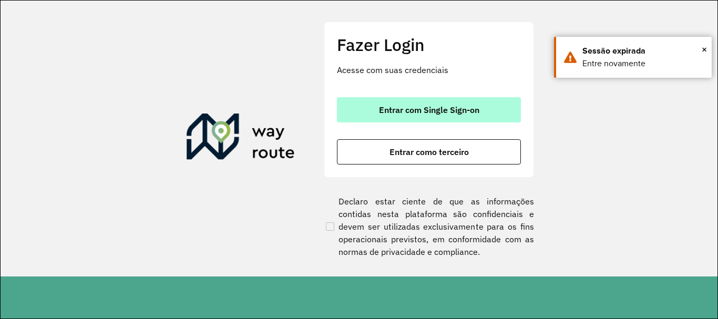
click at [434, 110] on span "Entrar com Single Sign-on" at bounding box center [429, 110] width 100 height 8
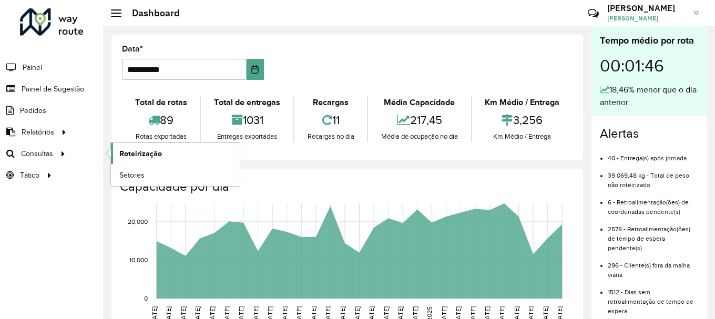
click at [149, 156] on span "Roteirização" at bounding box center [140, 153] width 43 height 11
click at [147, 174] on link "Setores" at bounding box center [175, 174] width 129 height 21
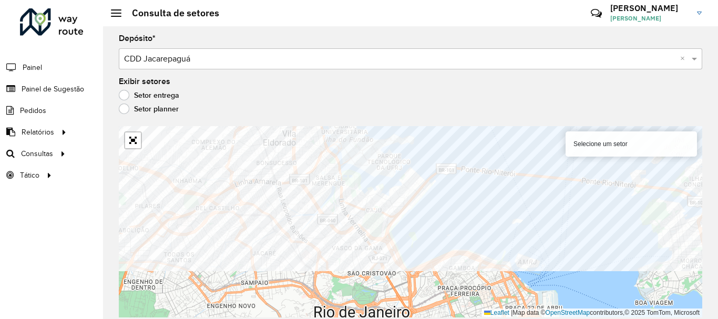
click at [396, 124] on div "Depósito * Selecione um depósito × CDD Jacarepaguá × Exibir setores Setor entre…" at bounding box center [410, 172] width 615 height 293
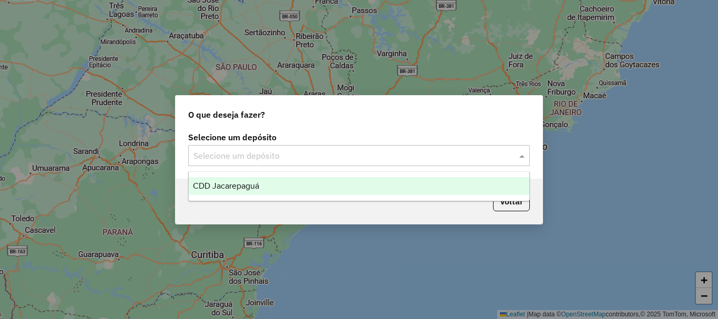
click at [307, 151] on input "text" at bounding box center [348, 156] width 310 height 13
click at [258, 183] on span "CDD Jacarepaguá" at bounding box center [226, 185] width 66 height 9
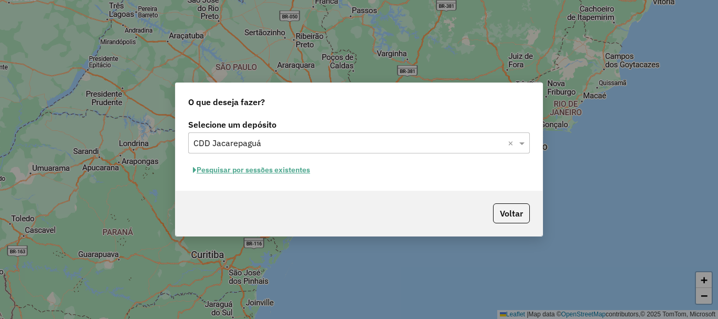
click at [260, 172] on button "Pesquisar por sessões existentes" at bounding box center [251, 170] width 127 height 16
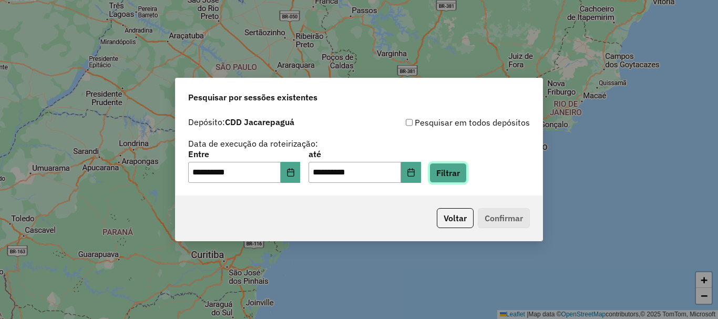
click at [467, 174] on button "Filtrar" at bounding box center [447, 173] width 37 height 20
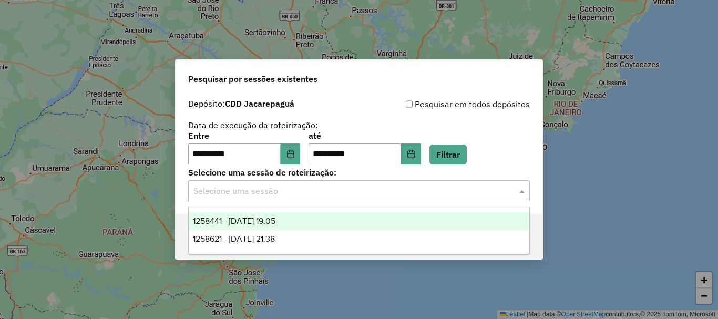
click at [263, 194] on input "text" at bounding box center [348, 191] width 310 height 13
click at [259, 219] on span "1258441 - 03/09/2025 19:05" at bounding box center [234, 221] width 83 height 9
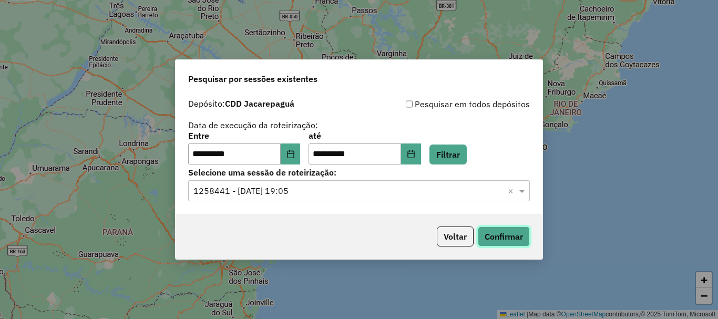
click at [498, 237] on button "Confirmar" at bounding box center [504, 237] width 52 height 20
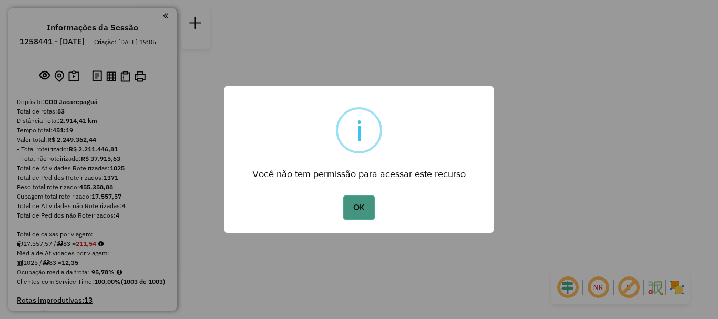
click at [356, 209] on button "OK" at bounding box center [358, 208] width 31 height 24
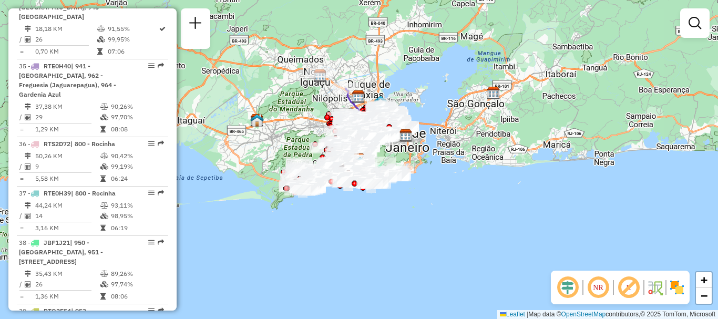
scroll to position [3815, 0]
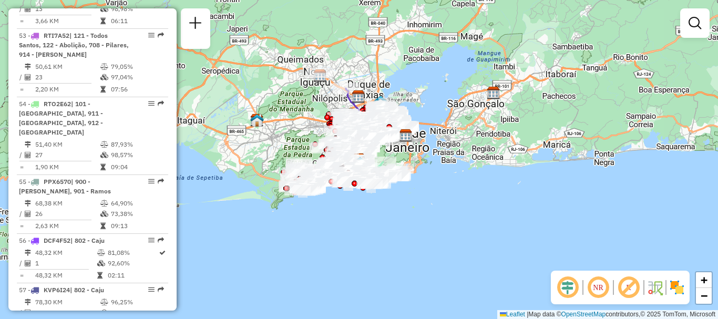
select select "**********"
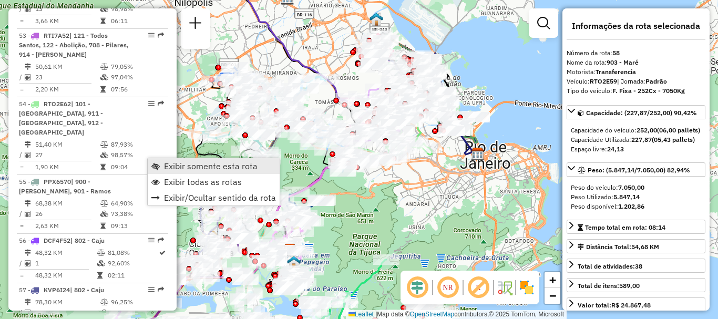
click at [181, 165] on span "Exibir somente esta rota" at bounding box center [211, 166] width 94 height 8
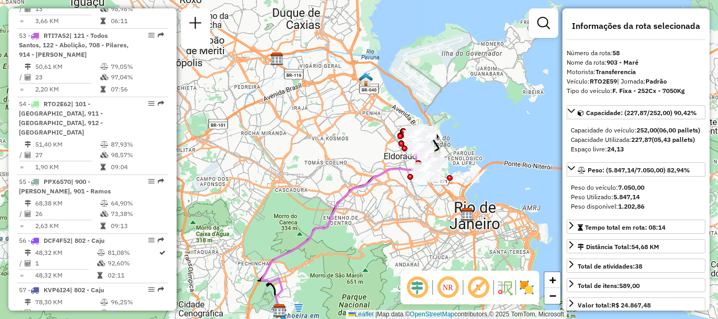
drag, startPoint x: 399, startPoint y: 112, endPoint x: 388, endPoint y: 175, distance: 63.9
click at [388, 175] on icon at bounding box center [346, 235] width 169 height 159
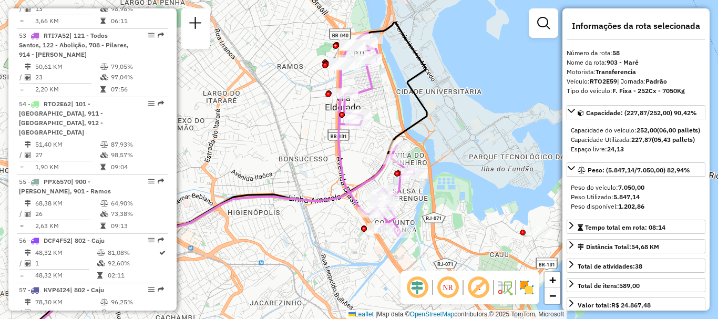
drag, startPoint x: 326, startPoint y: 147, endPoint x: 326, endPoint y: 183, distance: 36.3
click at [326, 183] on div "Janela de atendimento Grade de atendimento Capacidade Transportadoras Veículos …" at bounding box center [359, 159] width 718 height 319
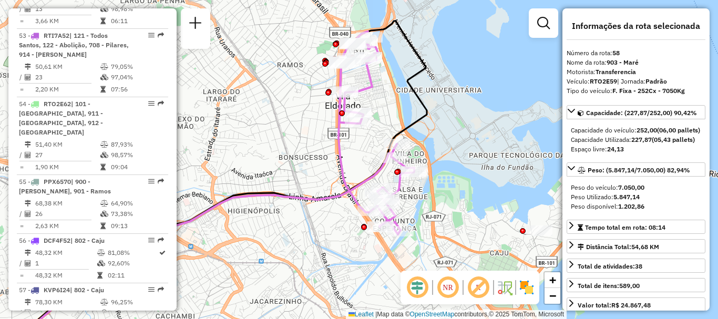
click at [291, 106] on div "Janela de atendimento Grade de atendimento Capacidade Transportadoras Veículos …" at bounding box center [359, 159] width 718 height 319
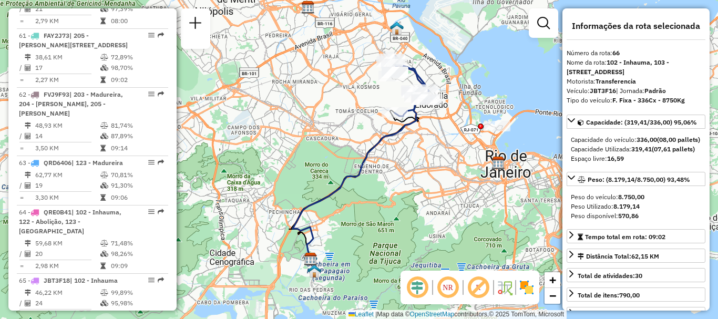
drag, startPoint x: 152, startPoint y: 156, endPoint x: 149, endPoint y: 162, distance: 6.9
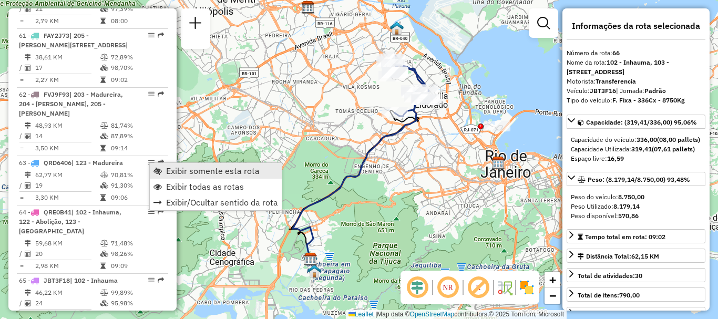
click at [214, 168] on span "Exibir somente esta rota" at bounding box center [213, 171] width 94 height 8
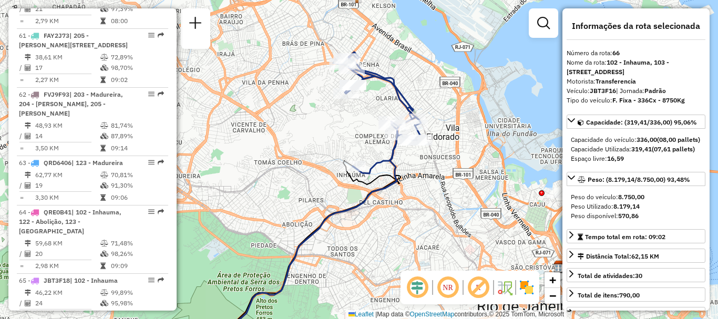
drag, startPoint x: 356, startPoint y: 127, endPoint x: 358, endPoint y: 166, distance: 38.5
click at [358, 166] on div "Janela de atendimento Grade de atendimento Capacidade Transportadoras Veículos …" at bounding box center [359, 159] width 718 height 319
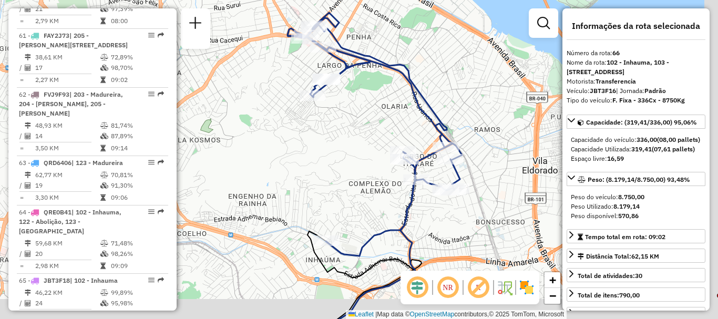
drag, startPoint x: 349, startPoint y: 153, endPoint x: 302, endPoint y: 125, distance: 55.2
click at [302, 125] on div "Janela de atendimento Grade de atendimento Capacidade Transportadoras Veículos …" at bounding box center [359, 159] width 718 height 319
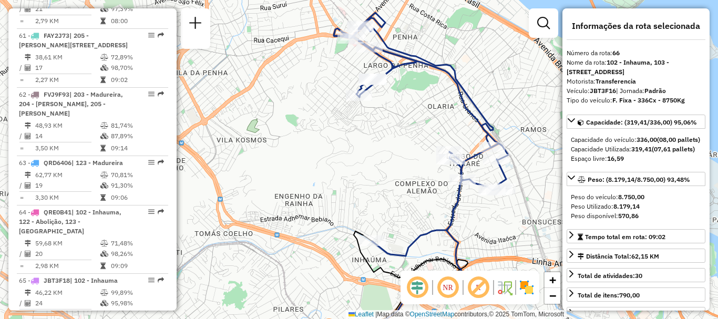
drag, startPoint x: 344, startPoint y: 88, endPoint x: 400, endPoint y: 96, distance: 57.3
click at [400, 96] on div "Janela de atendimento Grade de atendimento Capacidade Transportadoras Veículos …" at bounding box center [359, 159] width 718 height 319
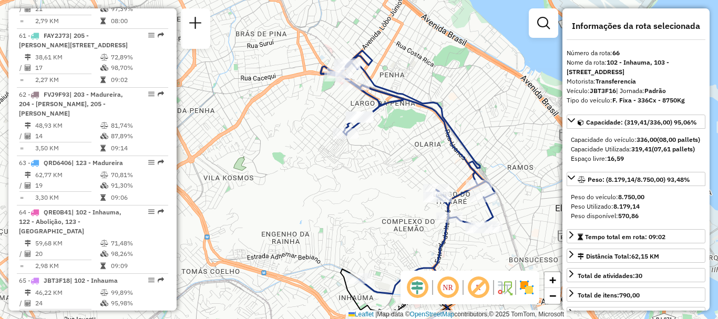
drag, startPoint x: 396, startPoint y: 55, endPoint x: 404, endPoint y: 125, distance: 70.3
click at [404, 125] on icon at bounding box center [408, 171] width 174 height 243
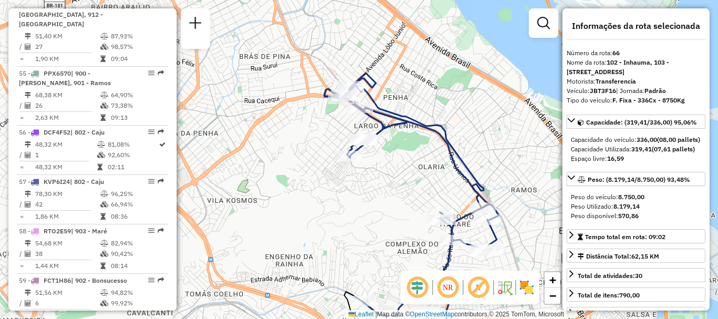
scroll to position [3924, 0]
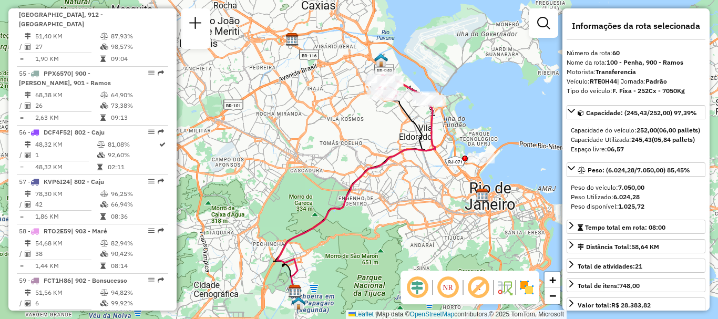
drag, startPoint x: 396, startPoint y: 101, endPoint x: 392, endPoint y: 127, distance: 25.6
click at [392, 127] on div "Janela de atendimento Grade de atendimento Capacidade Transportadoras Veículos …" at bounding box center [359, 159] width 718 height 319
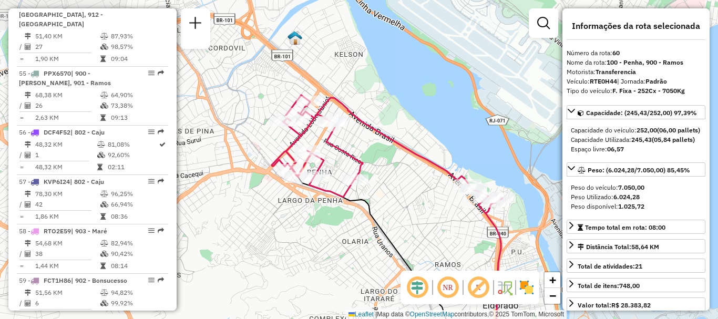
drag, startPoint x: 401, startPoint y: 157, endPoint x: 415, endPoint y: 171, distance: 20.1
click at [415, 171] on div "Janela de atendimento Grade de atendimento Capacidade Transportadoras Veículos …" at bounding box center [359, 159] width 718 height 319
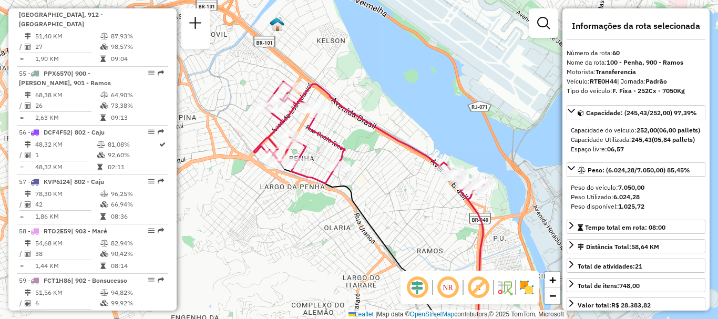
drag, startPoint x: 415, startPoint y: 171, endPoint x: 397, endPoint y: 158, distance: 22.5
click at [397, 158] on div "Janela de atendimento Grade de atendimento Capacidade Transportadoras Veículos …" at bounding box center [359, 159] width 718 height 319
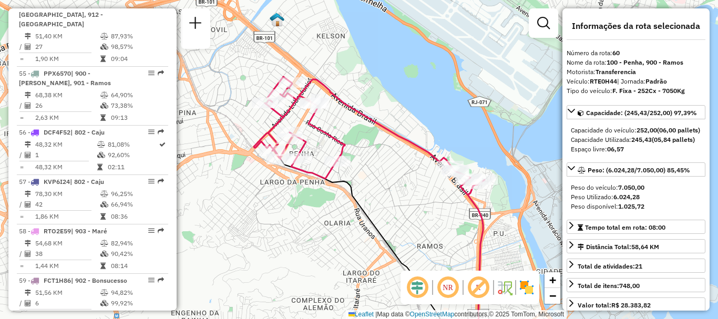
click at [397, 153] on div "Janela de atendimento Grade de atendimento Capacidade Transportadoras Veículos …" at bounding box center [359, 159] width 718 height 319
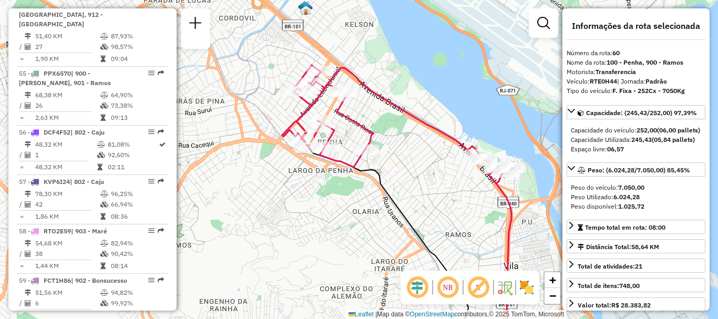
drag, startPoint x: 397, startPoint y: 152, endPoint x: 426, endPoint y: 141, distance: 30.6
click at [426, 141] on div "Janela de atendimento Grade de atendimento Capacidade Transportadoras Veículos …" at bounding box center [359, 159] width 718 height 319
